Goal: Transaction & Acquisition: Subscribe to service/newsletter

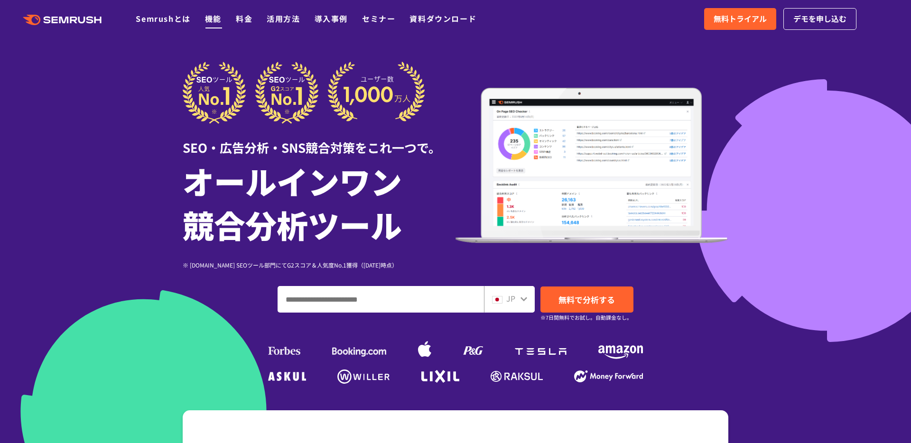
click at [214, 18] on link "機能" at bounding box center [213, 18] width 17 height 11
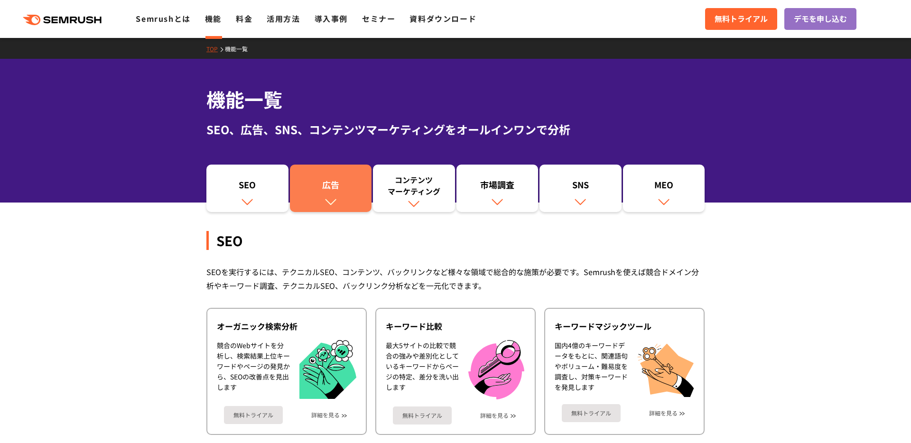
click at [342, 177] on link "広告" at bounding box center [331, 188] width 82 height 47
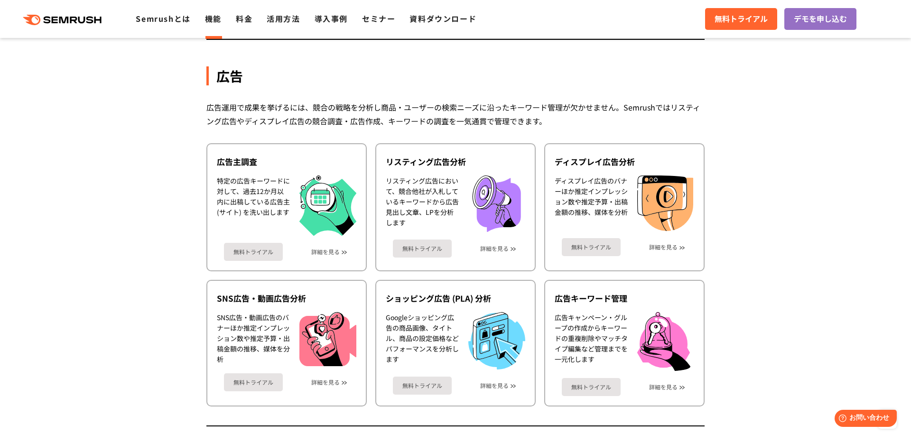
scroll to position [822, 0]
click at [246, 26] on div ".cls {fill: #FF642D;} .cls {fill: #FF642D;} Semrushとは 機能 料金 活用方法 導入事例 セミナー 資料ダウ…" at bounding box center [455, 19] width 911 height 28
click at [242, 18] on link "料金" at bounding box center [244, 18] width 17 height 11
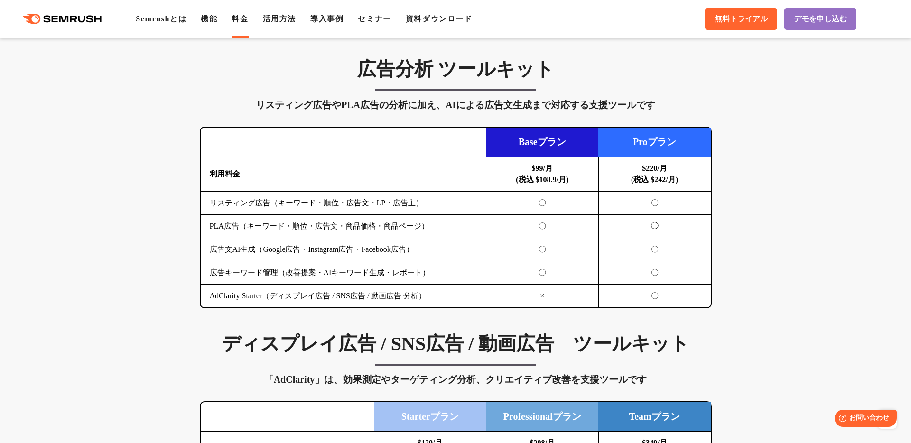
scroll to position [989, 0]
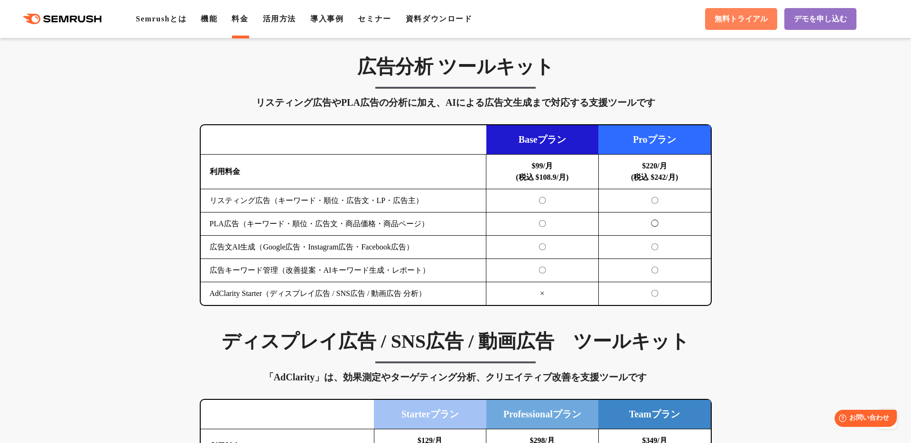
click at [733, 19] on span "無料トライアル" at bounding box center [741, 19] width 53 height 10
